Goal: Transaction & Acquisition: Download file/media

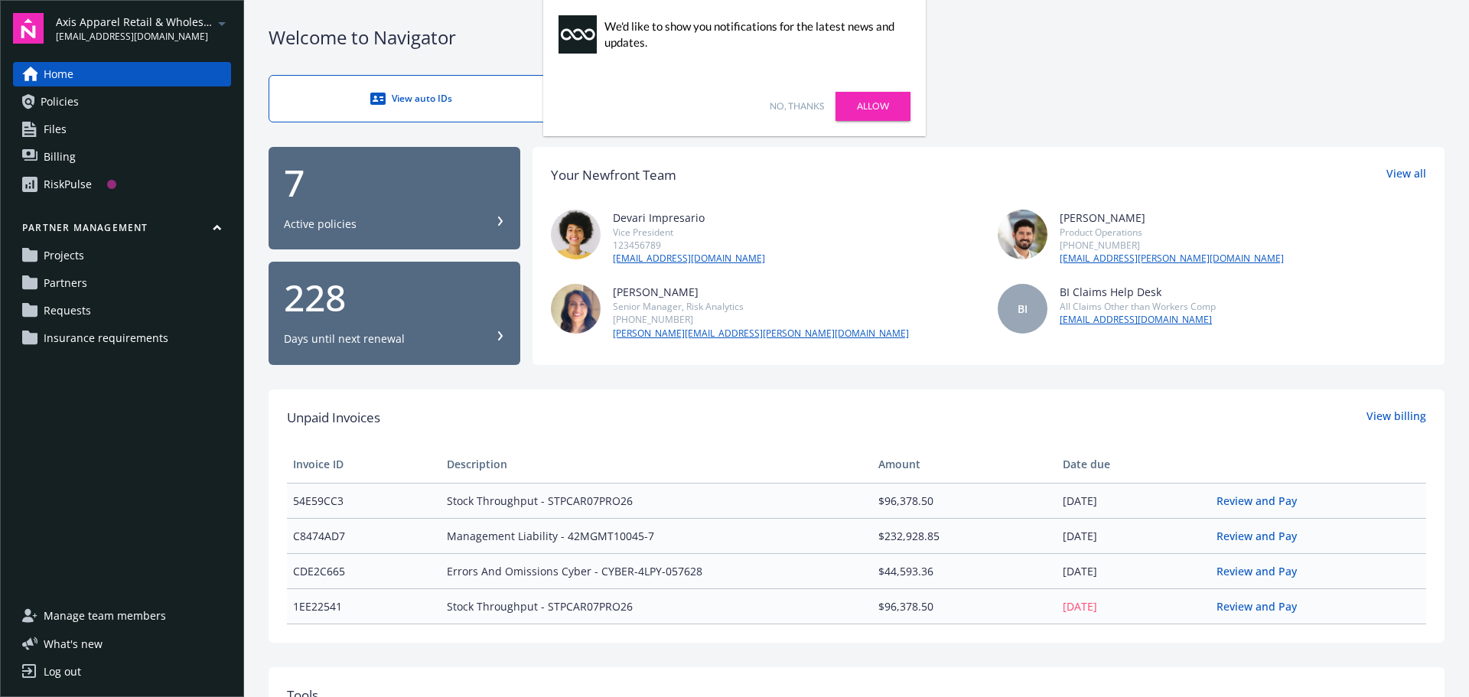
click at [225, 28] on icon "arrowDropDown" at bounding box center [222, 24] width 18 height 18
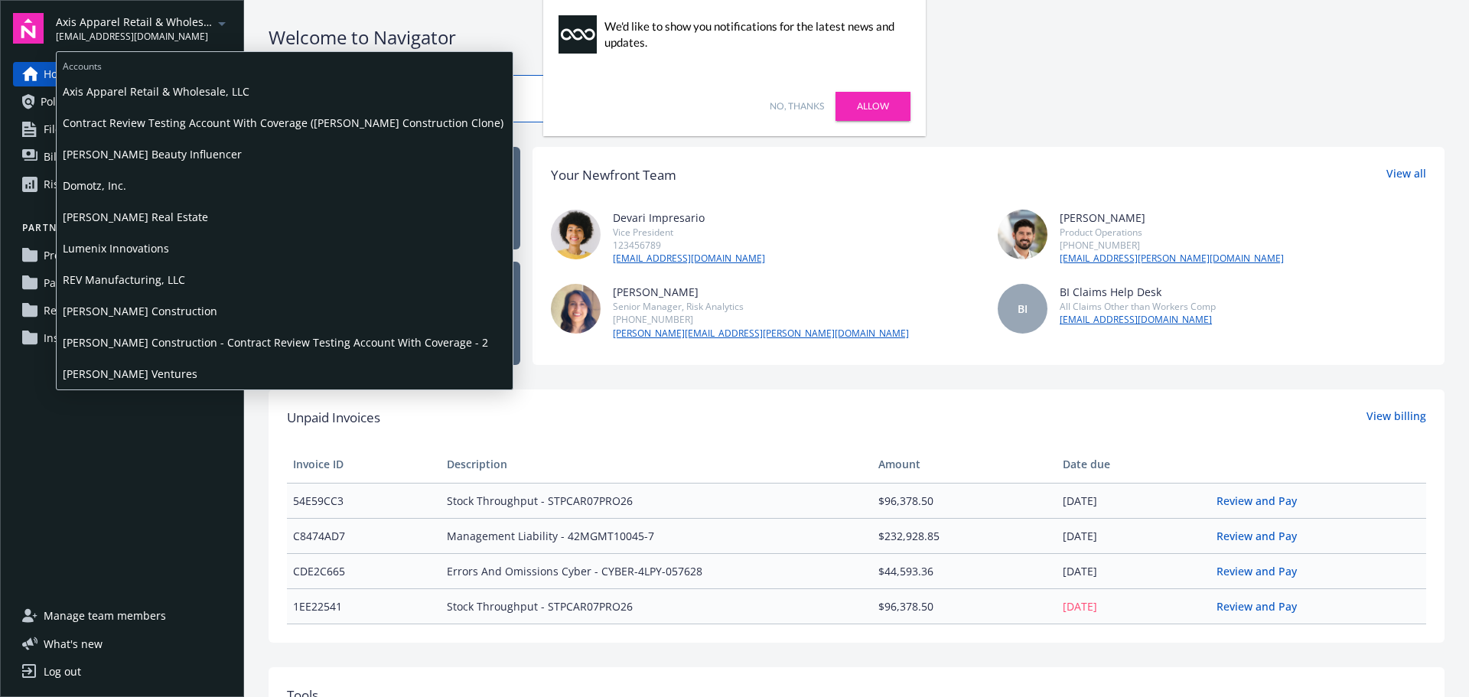
click at [152, 242] on span "Lumenix Innovations" at bounding box center [285, 248] width 444 height 31
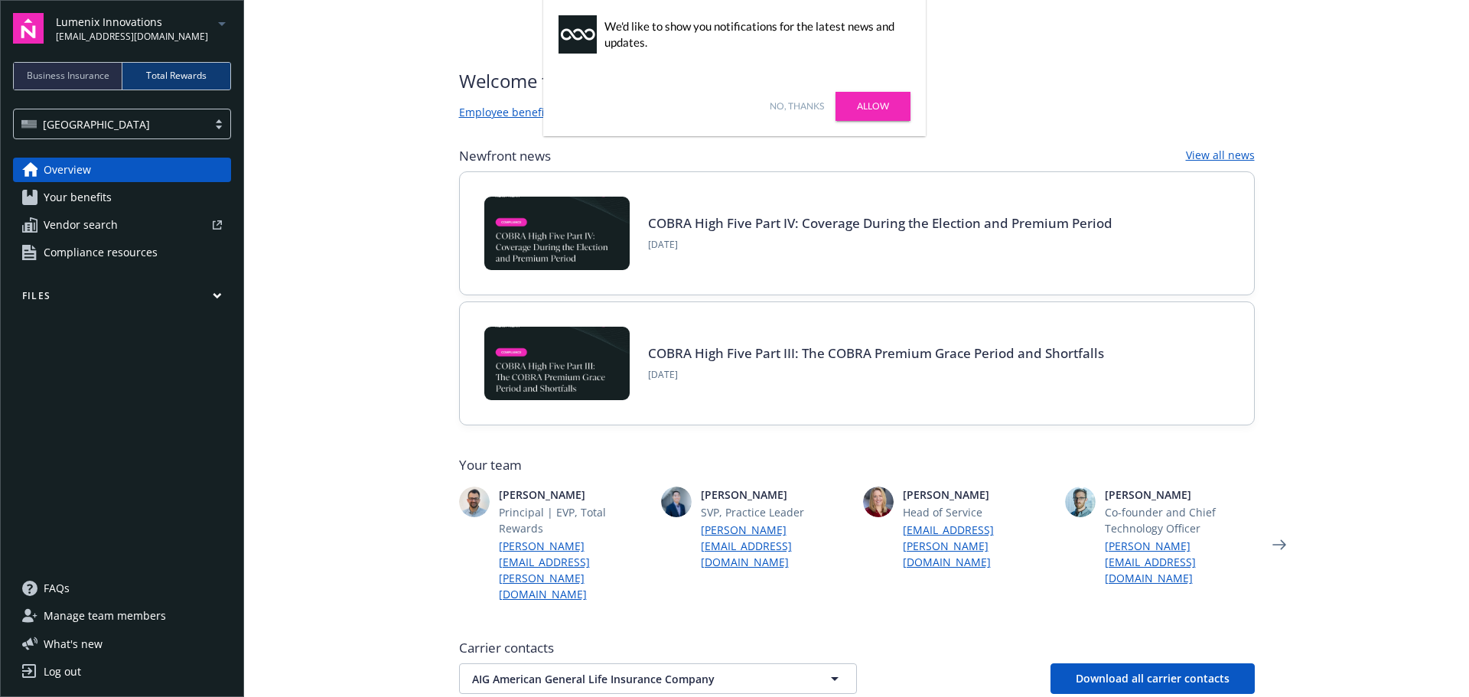
click at [867, 99] on link "Allow" at bounding box center [872, 106] width 75 height 29
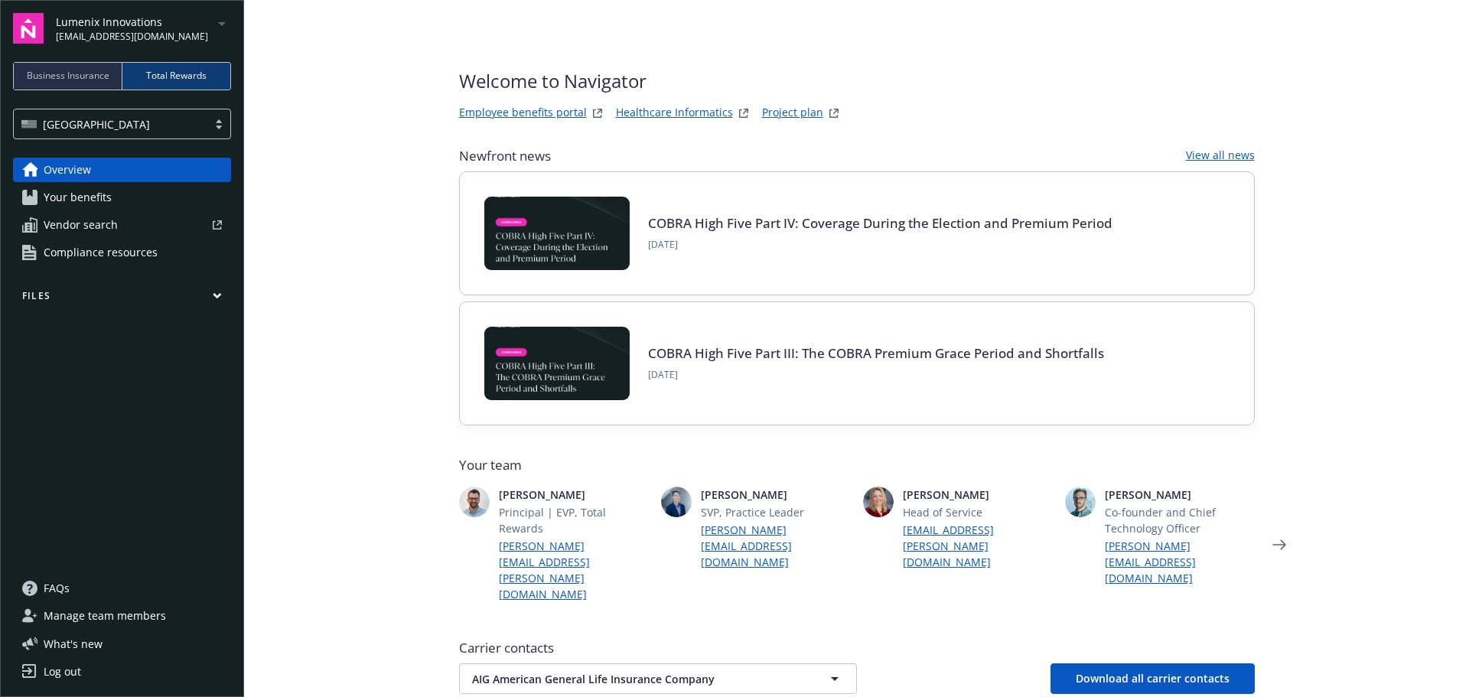
click at [78, 76] on span "Business Insurance" at bounding box center [68, 76] width 83 height 14
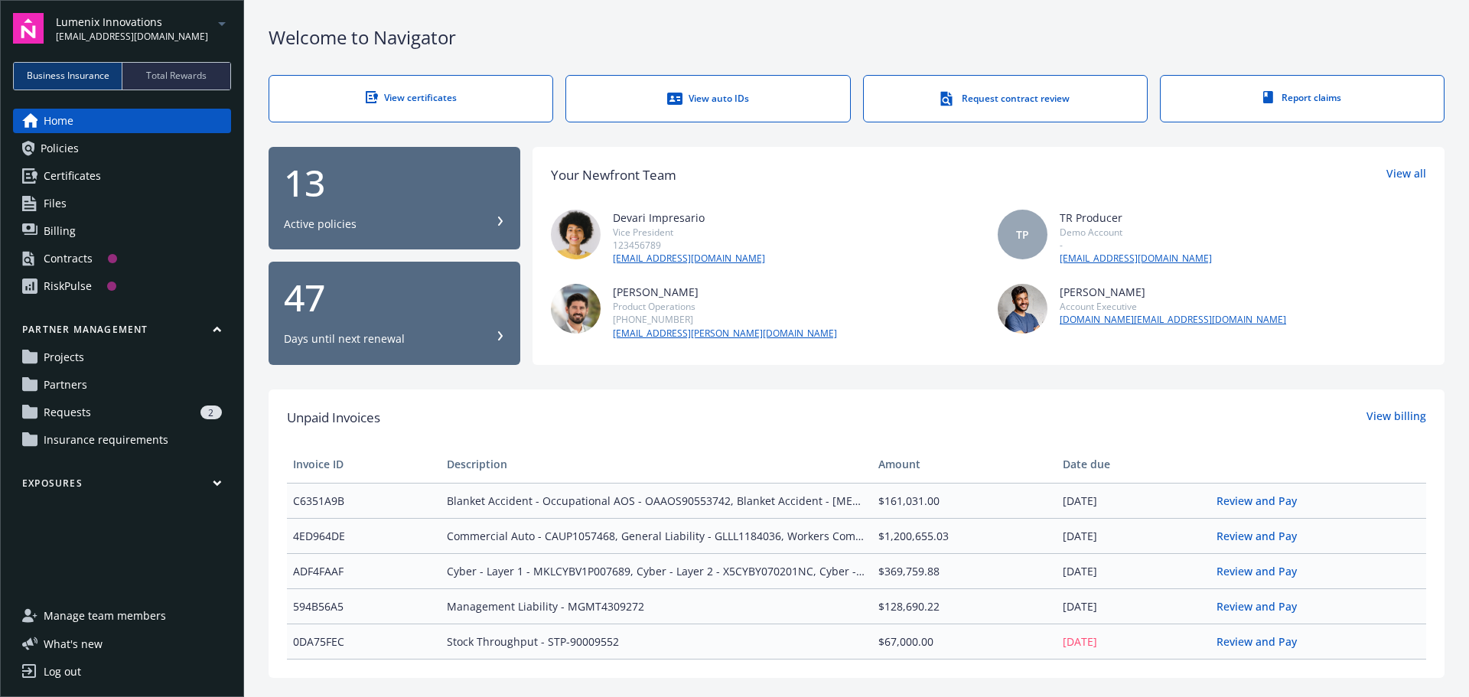
click at [51, 146] on span "Policies" at bounding box center [60, 148] width 38 height 24
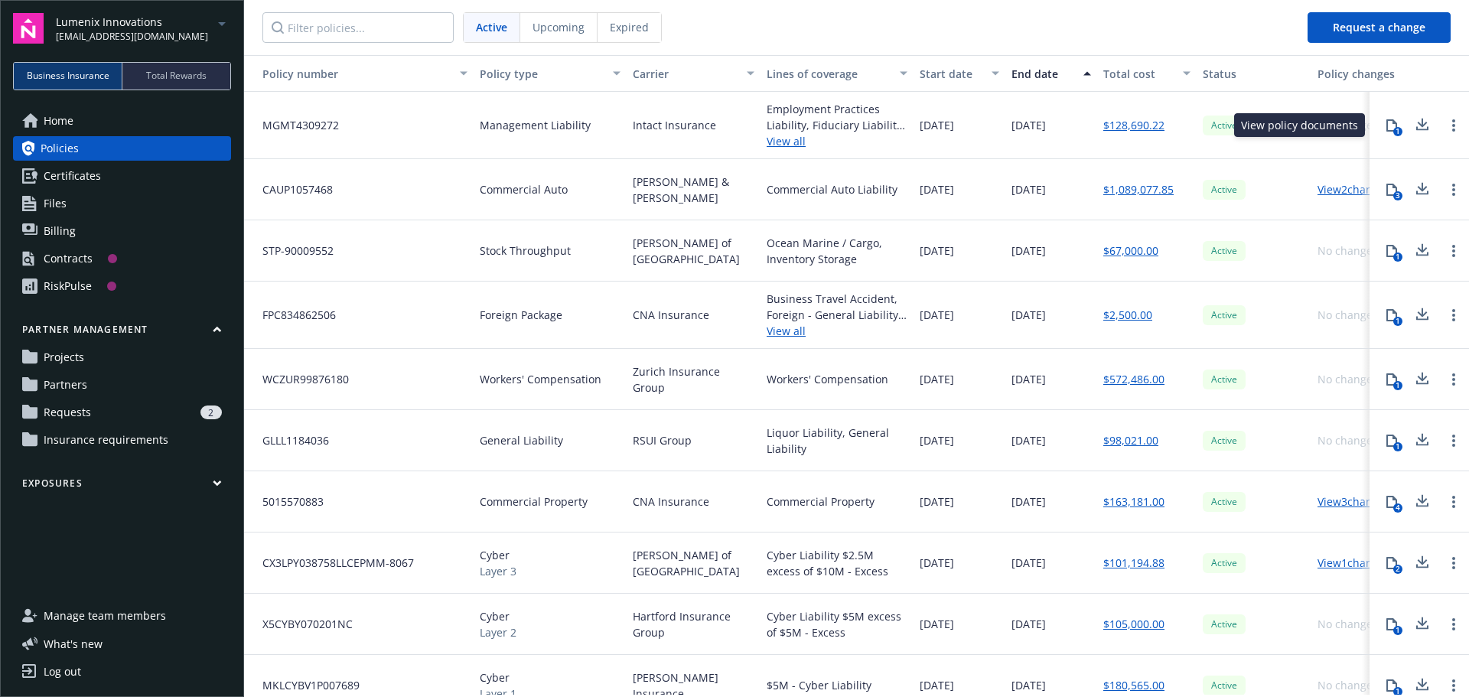
click at [1385, 122] on icon at bounding box center [1391, 125] width 12 height 12
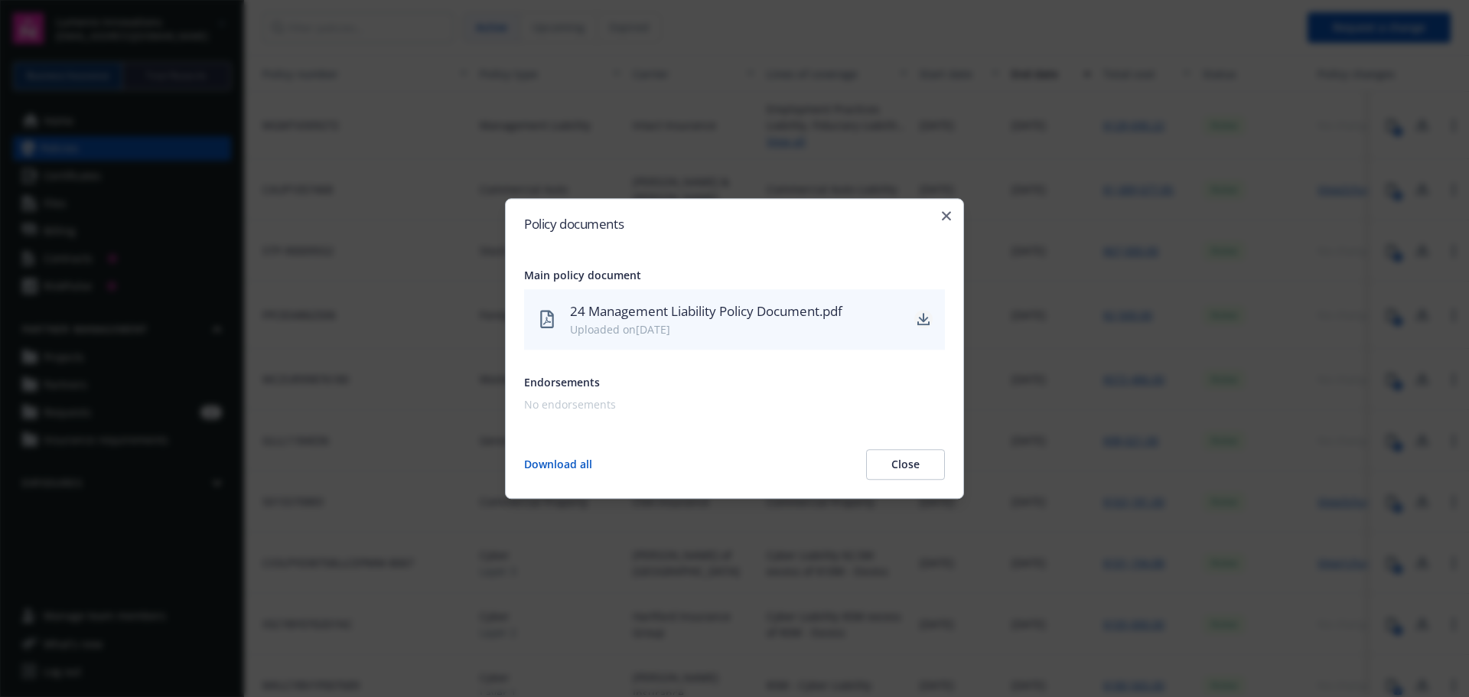
click at [926, 317] on icon "download" at bounding box center [923, 320] width 12 height 12
